Goal: Use online tool/utility

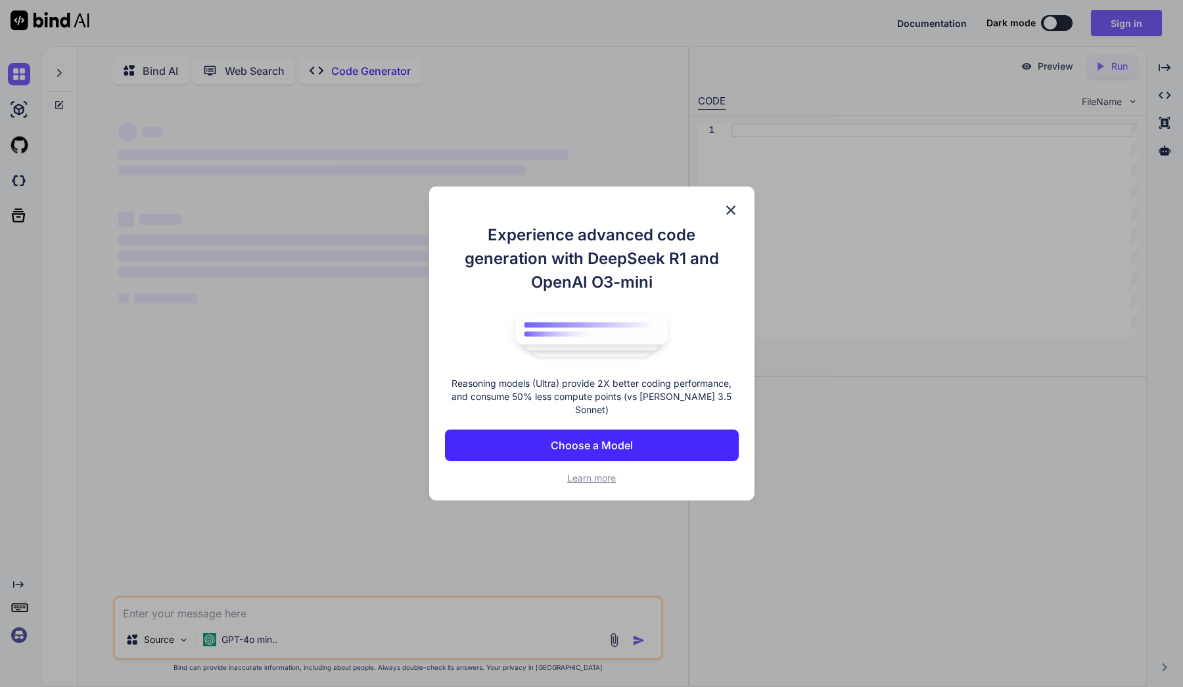
click at [537, 438] on button "Choose a Model" at bounding box center [592, 446] width 294 height 32
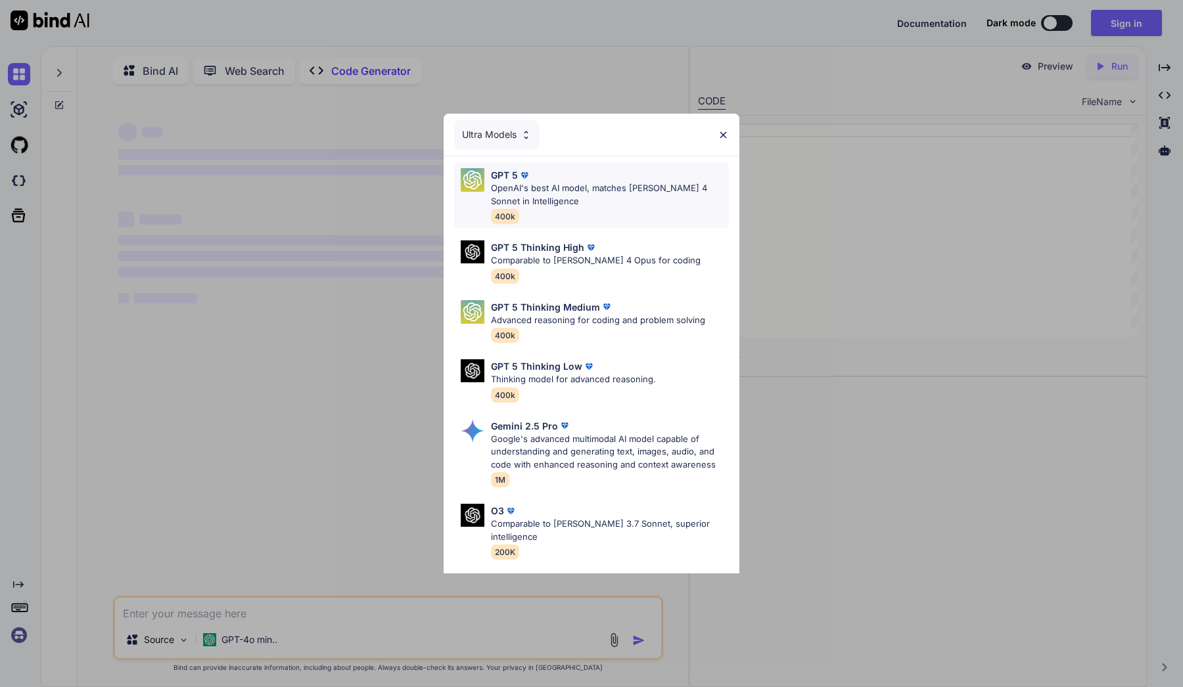
type textarea "x"
click at [576, 193] on p "OpenAI's best AI model, matches [PERSON_NAME] 4 Sonnet in Intelligence" at bounding box center [610, 195] width 238 height 26
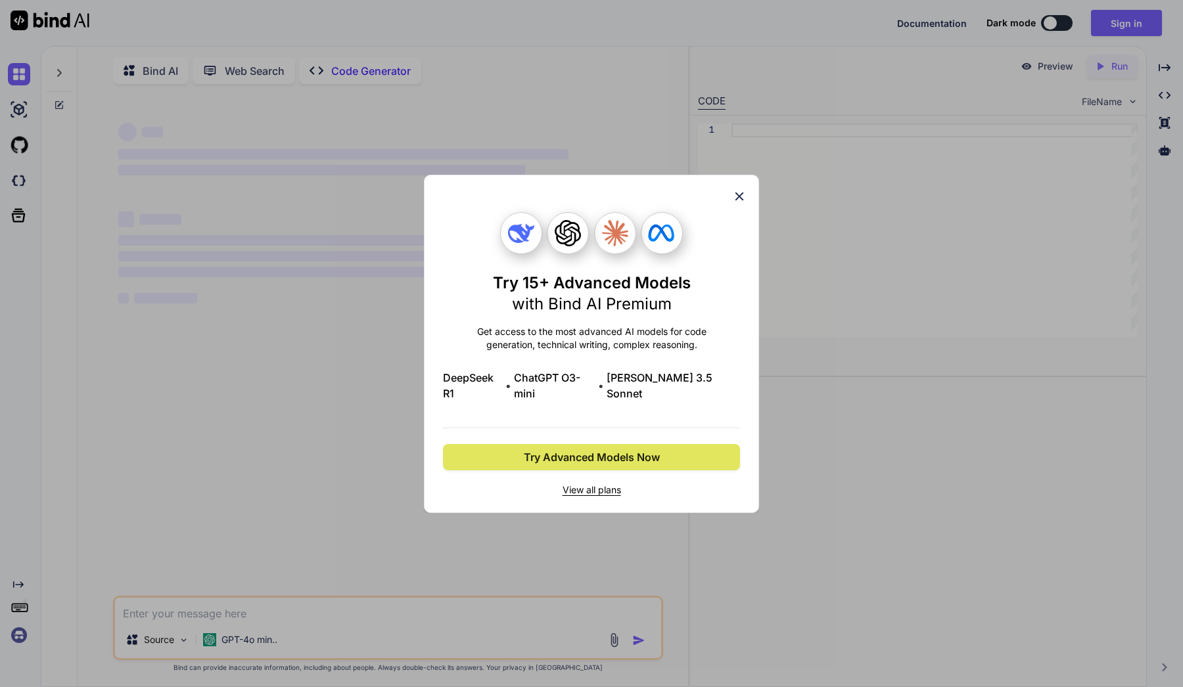
click at [625, 449] on span "Try Advanced Models Now" at bounding box center [592, 457] width 136 height 16
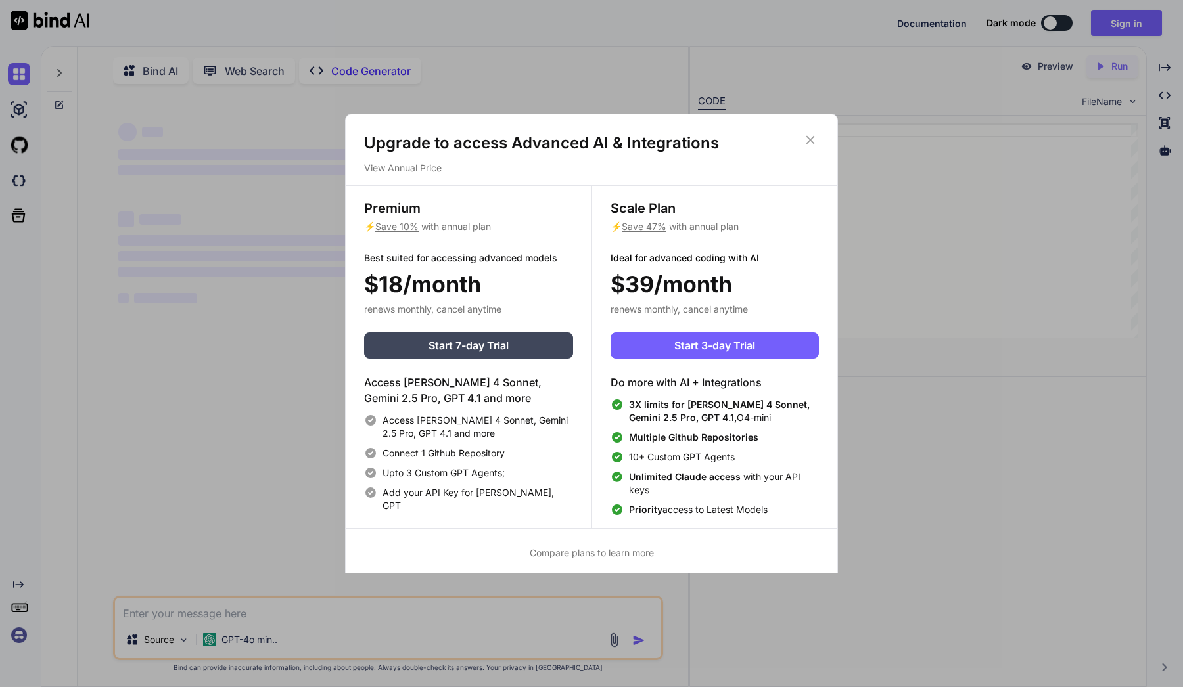
click at [799, 135] on h1 "Upgrade to access Advanced AI & Integrations" at bounding box center [591, 143] width 455 height 21
click at [826, 135] on div "Upgrade to access Advanced AI & Integrations View Annual Price" at bounding box center [591, 154] width 491 height 42
click at [811, 139] on icon at bounding box center [810, 140] width 9 height 9
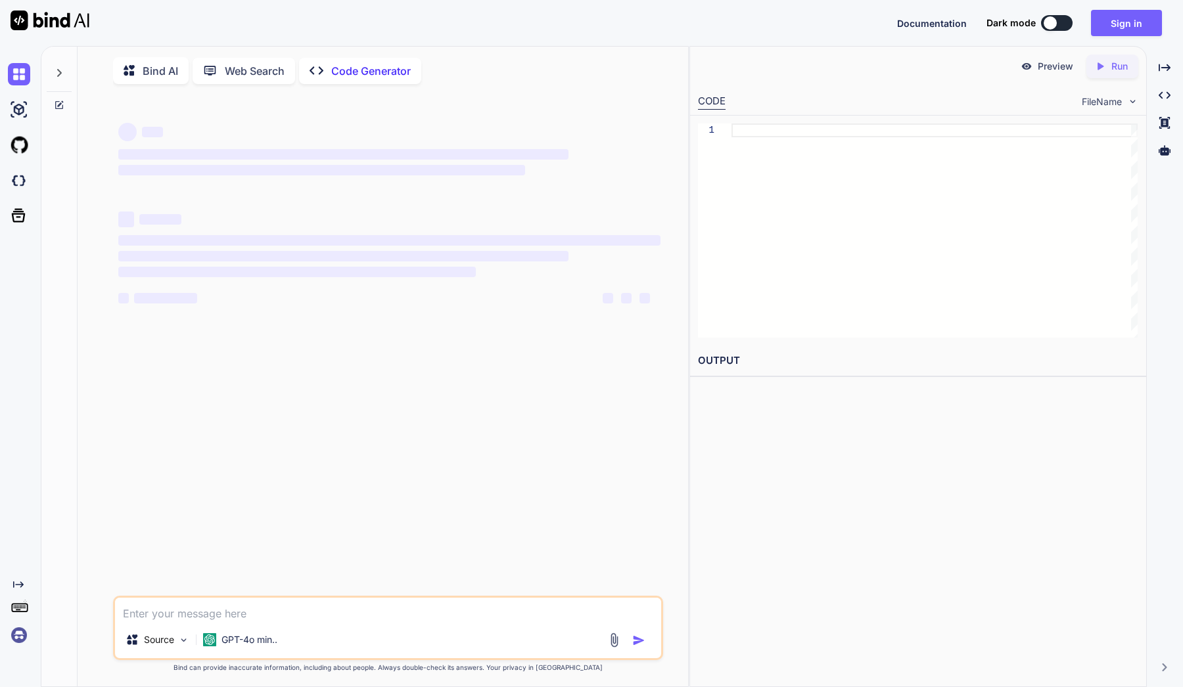
click at [212, 604] on textarea at bounding box center [388, 610] width 546 height 24
type textarea "g"
type textarea "x"
type textarea "ge"
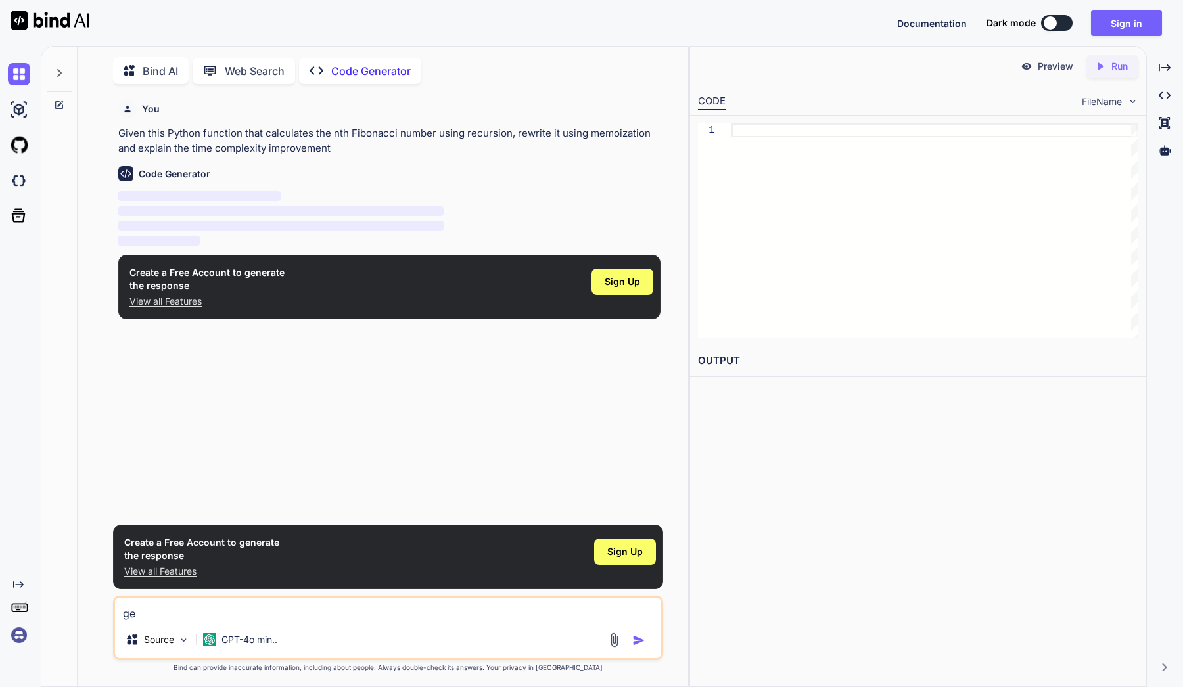
scroll to position [5, 0]
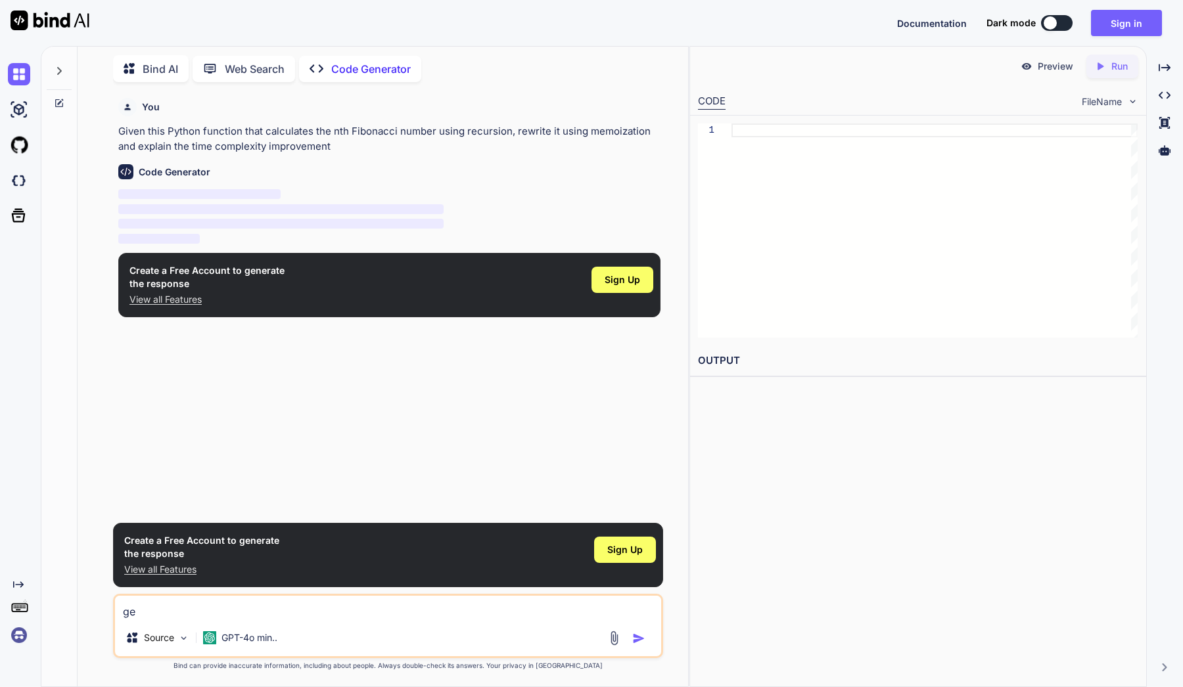
type textarea "x"
